Goal: Check status

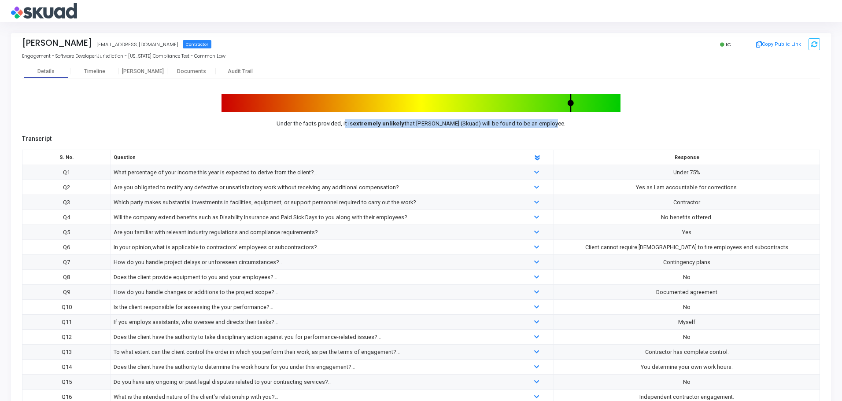
drag, startPoint x: 385, startPoint y: 125, endPoint x: 552, endPoint y: 125, distance: 166.1
click at [551, 125] on p "Under the facts provided, it is extremely unlikely that [PERSON_NAME] (Skuad) w…" at bounding box center [421, 123] width 399 height 9
click at [560, 130] on cj-candidate-results "Under the facts provided, it is extremely unlikely that [PERSON_NAME] (Skuad) w…" at bounding box center [421, 281] width 798 height 375
click at [102, 67] on div "Timeline" at bounding box center [94, 71] width 48 height 13
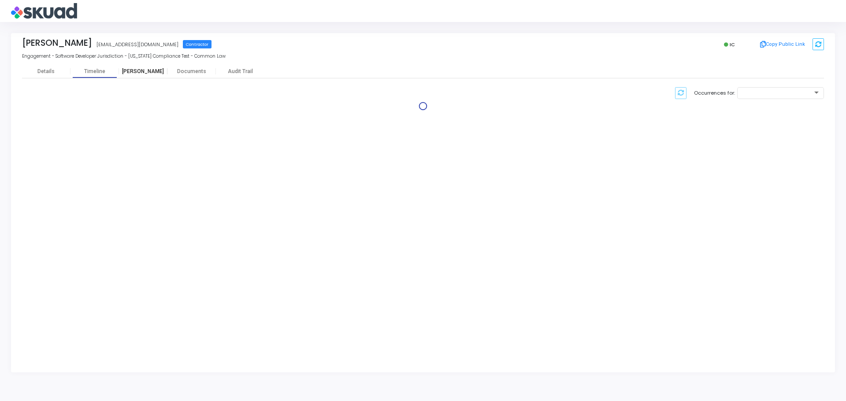
click at [147, 73] on div "[PERSON_NAME]" at bounding box center [143, 71] width 48 height 7
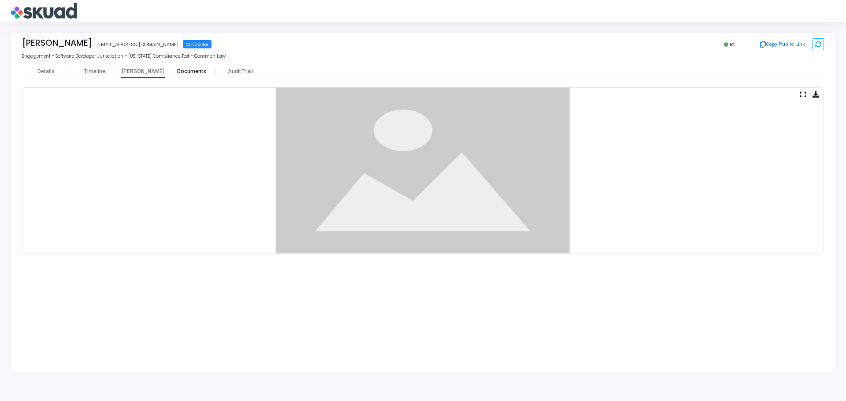
click at [195, 72] on div "Documents" at bounding box center [191, 71] width 48 height 7
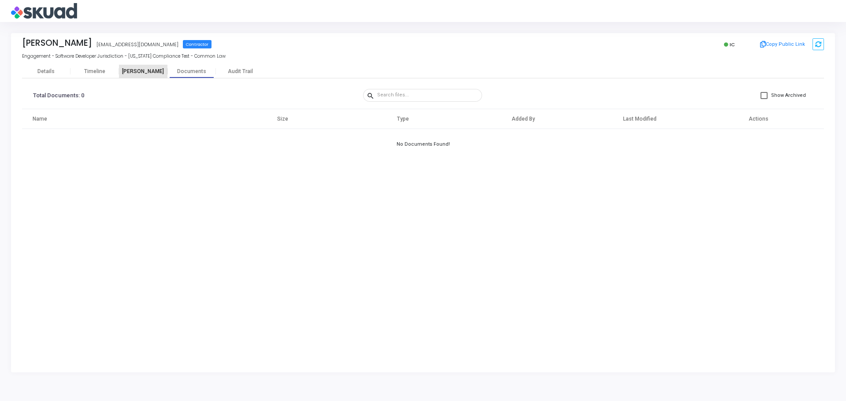
click at [142, 69] on div "[PERSON_NAME]" at bounding box center [143, 71] width 48 height 7
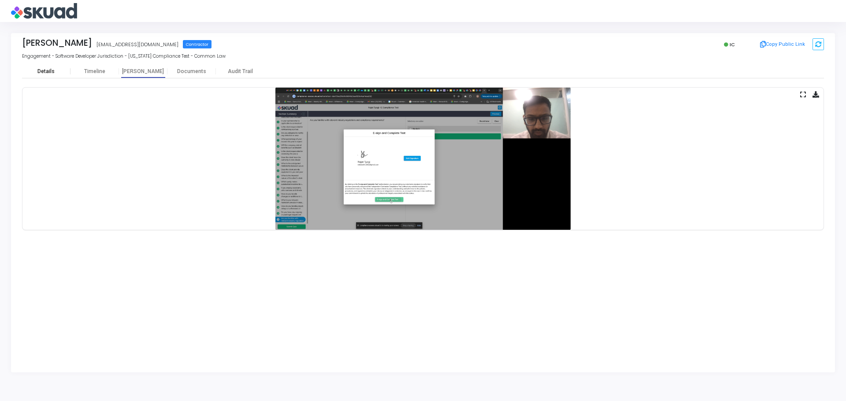
click at [54, 71] on div "Details" at bounding box center [45, 71] width 17 height 7
